Goal: Information Seeking & Learning: Learn about a topic

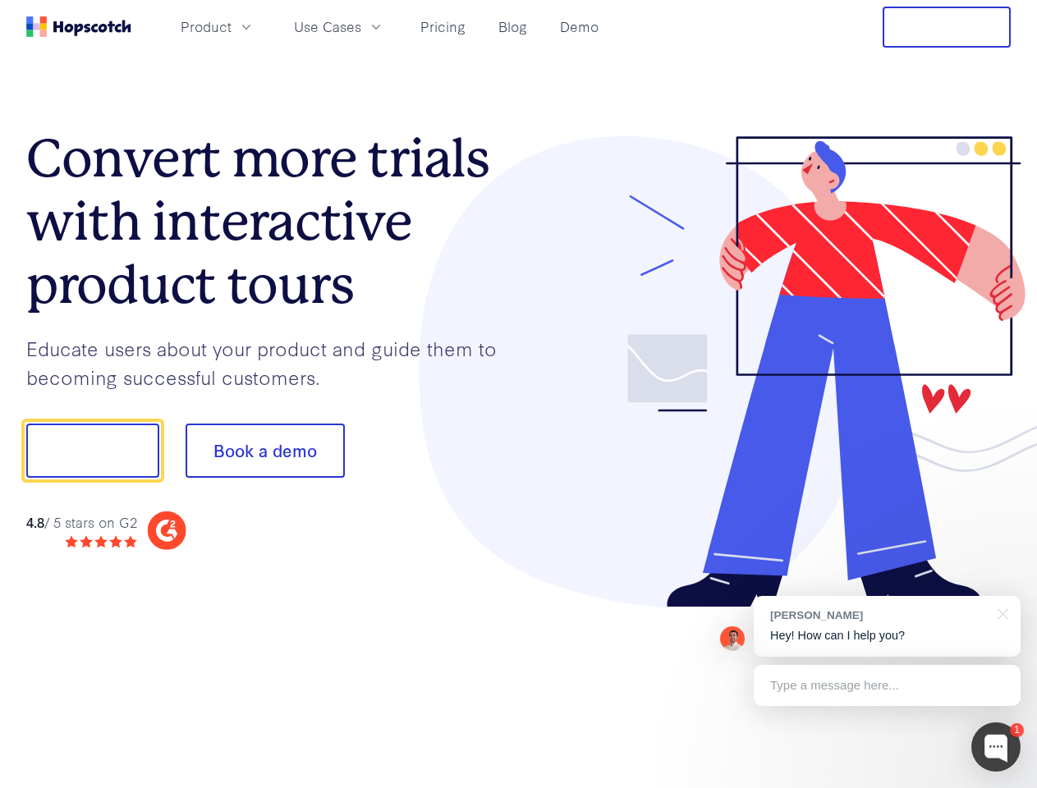
click at [519, 394] on div at bounding box center [765, 372] width 493 height 472
click at [232, 26] on span "Product" at bounding box center [206, 26] width 51 height 21
click at [361, 26] on span "Use Cases" at bounding box center [327, 26] width 67 height 21
click at [947, 27] on button "Free Trial" at bounding box center [947, 27] width 128 height 41
click at [92, 451] on button "Show me!" at bounding box center [92, 451] width 133 height 54
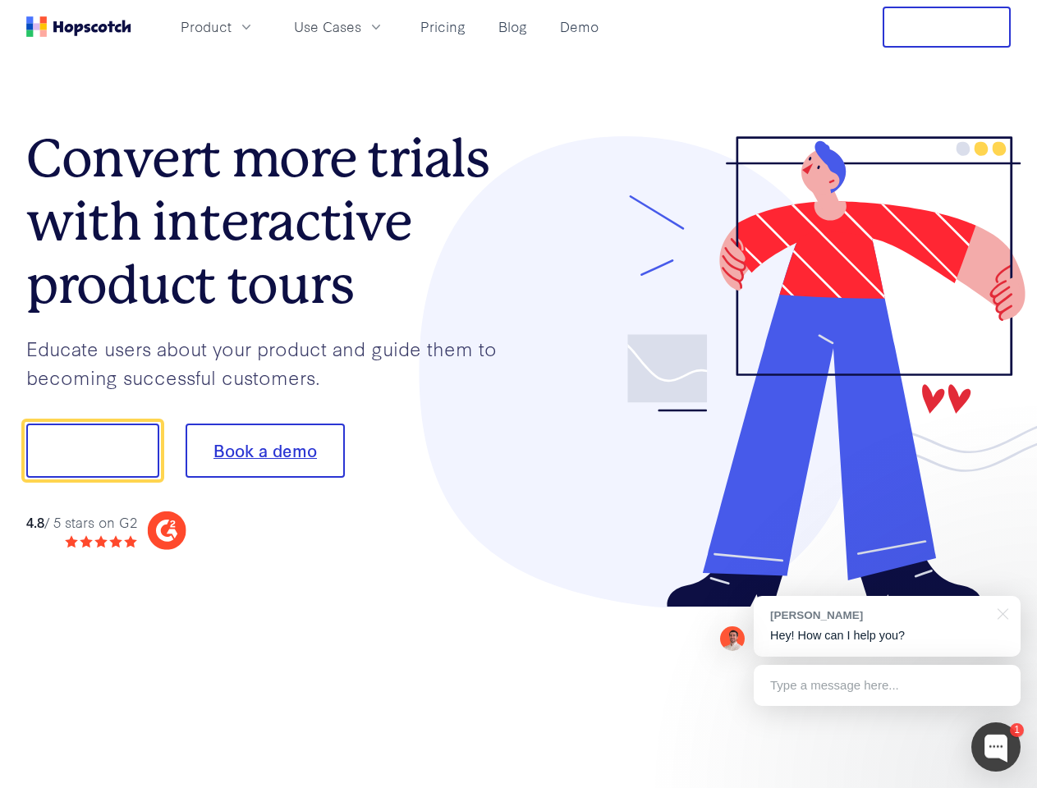
click at [264, 451] on button "Book a demo" at bounding box center [265, 451] width 159 height 54
click at [996, 747] on div at bounding box center [995, 746] width 49 height 49
click at [887, 626] on div "[PERSON_NAME] Hey! How can I help you?" at bounding box center [887, 626] width 267 height 61
click at [1000, 612] on div at bounding box center [867, 559] width 308 height 328
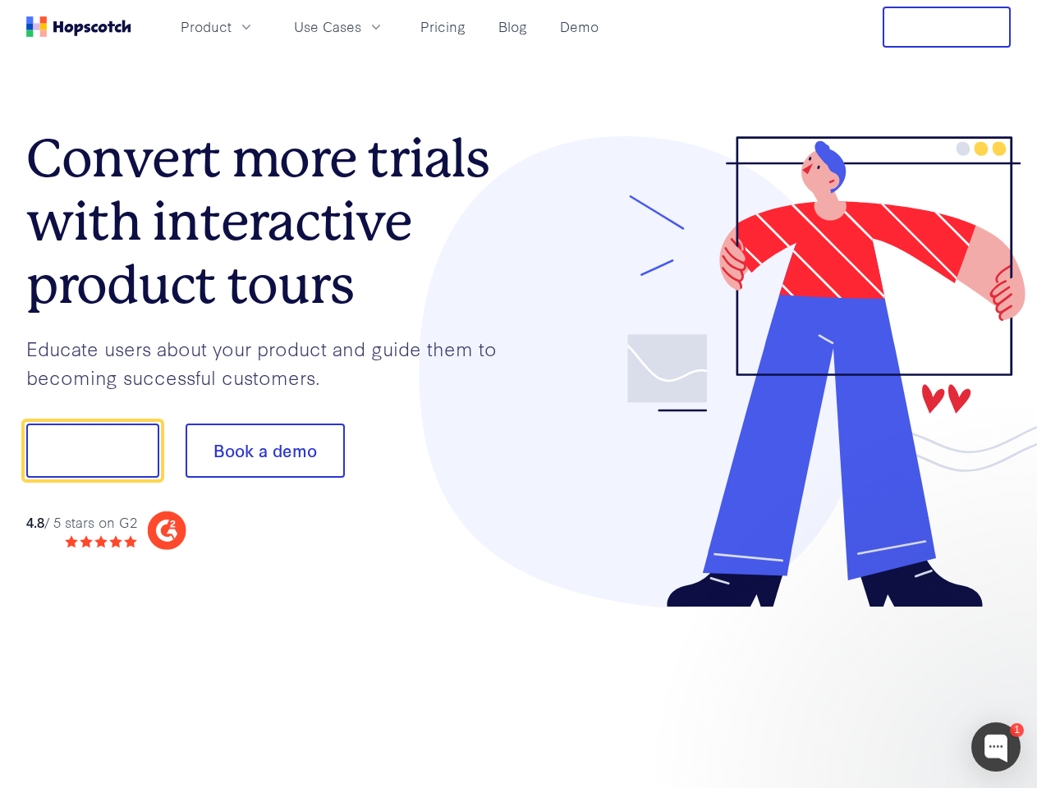
click at [887, 686] on div at bounding box center [867, 559] width 308 height 328
